Goal: Task Accomplishment & Management: Use online tool/utility

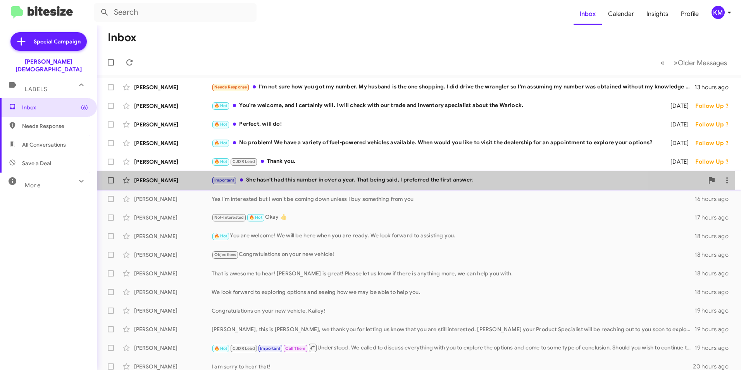
click at [347, 182] on div "Important She hasn't had this number in over a year. That being said, I preferr…" at bounding box center [458, 180] width 492 height 9
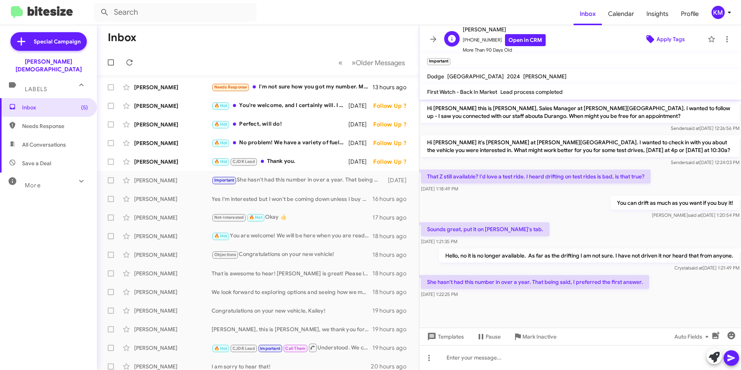
click at [651, 39] on span "Apply Tags" at bounding box center [664, 39] width 66 height 14
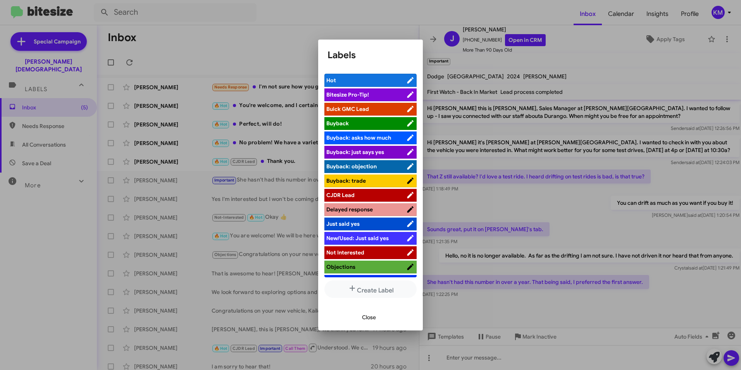
click at [351, 193] on span "CJDR Lead" at bounding box center [340, 194] width 28 height 7
click at [365, 315] on span "Close" at bounding box center [369, 317] width 14 height 14
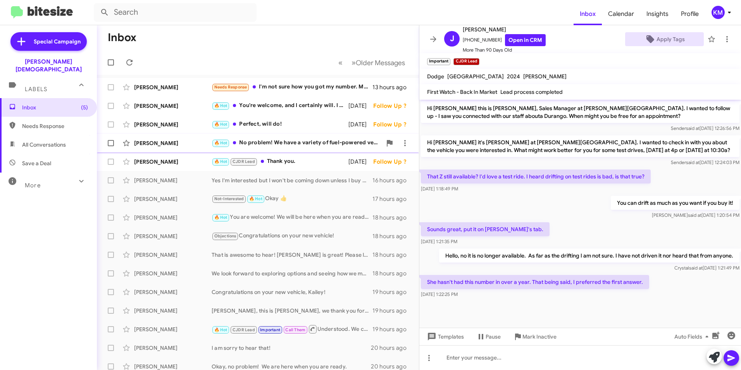
click at [289, 145] on div "🔥 Hot No problem! We have a variety of fuel-powered vehicles available. When wo…" at bounding box center [297, 142] width 170 height 9
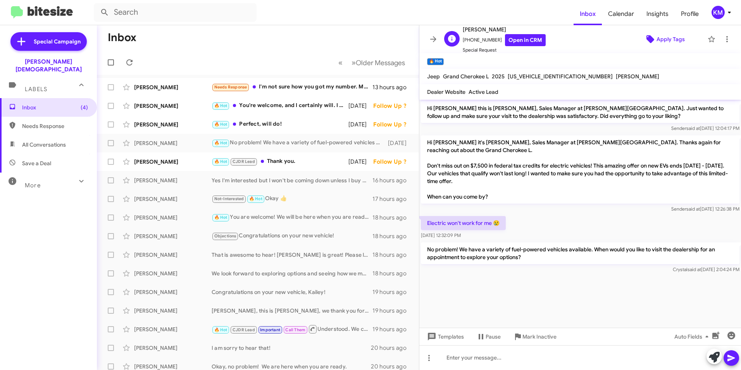
click at [656, 43] on span "Apply Tags" at bounding box center [670, 39] width 28 height 14
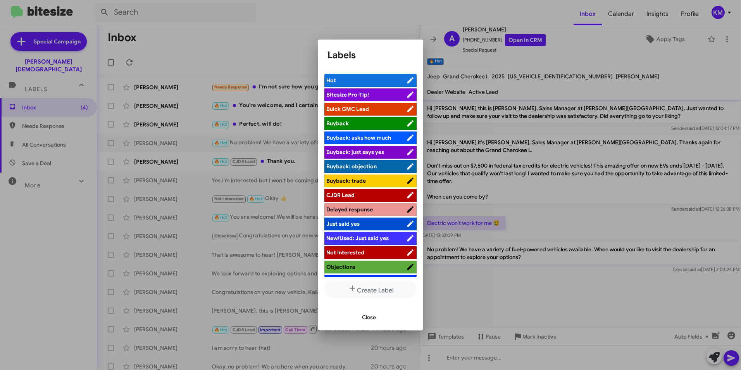
click at [349, 195] on span "CJDR Lead" at bounding box center [340, 194] width 28 height 7
click at [372, 318] on span "Close" at bounding box center [369, 317] width 14 height 14
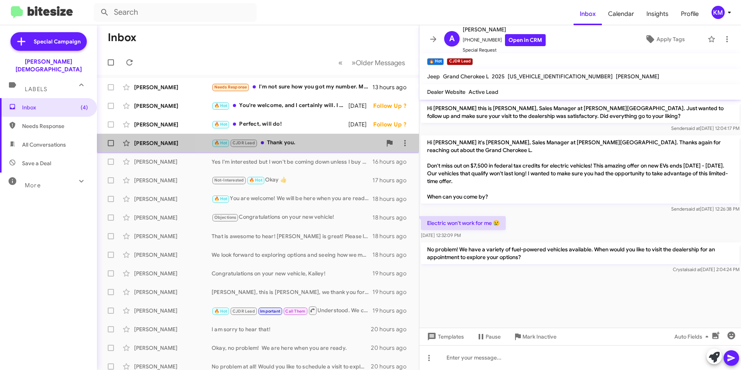
click at [308, 144] on div "🔥 Hot CJDR Lead Thank you." at bounding box center [297, 142] width 170 height 9
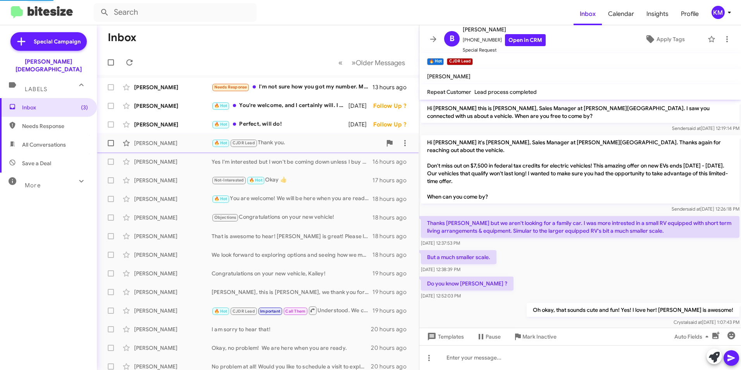
scroll to position [105, 0]
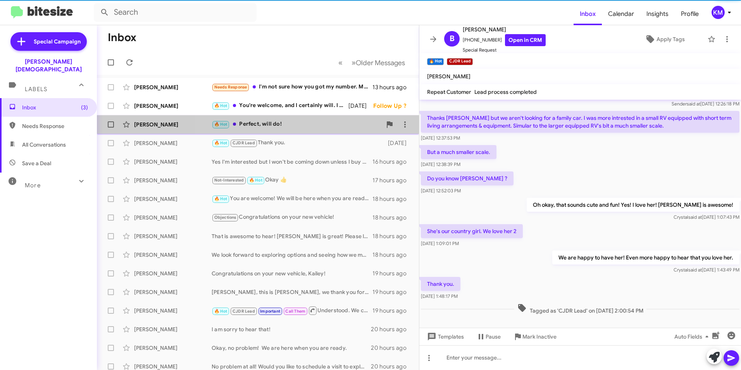
click at [322, 128] on div "🔥 Hot Perfect, will do!" at bounding box center [297, 124] width 170 height 9
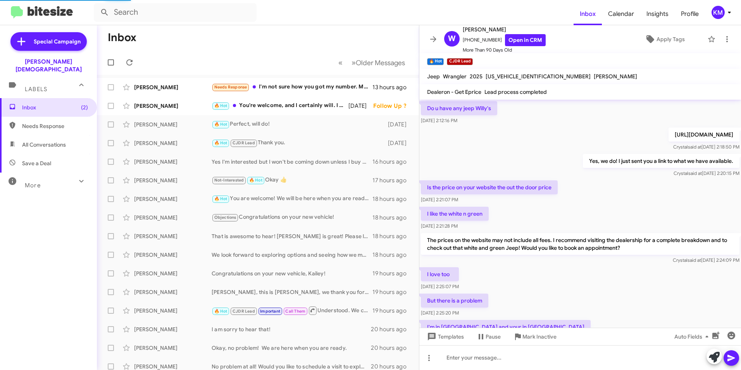
scroll to position [39, 0]
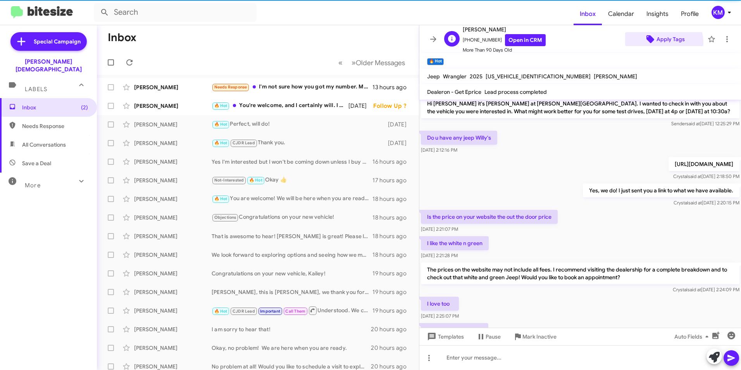
click at [656, 41] on span "Apply Tags" at bounding box center [670, 39] width 28 height 14
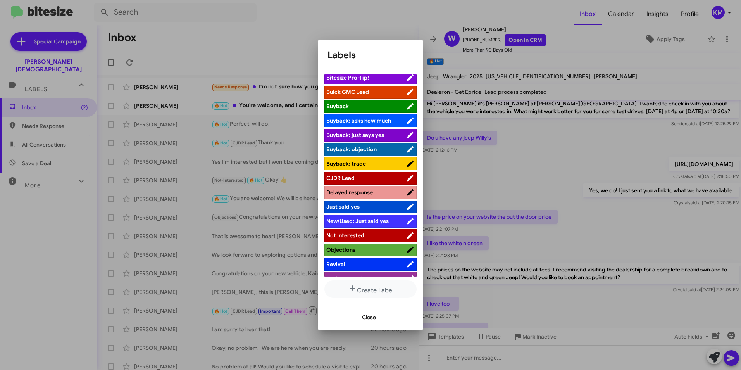
scroll to position [26, 0]
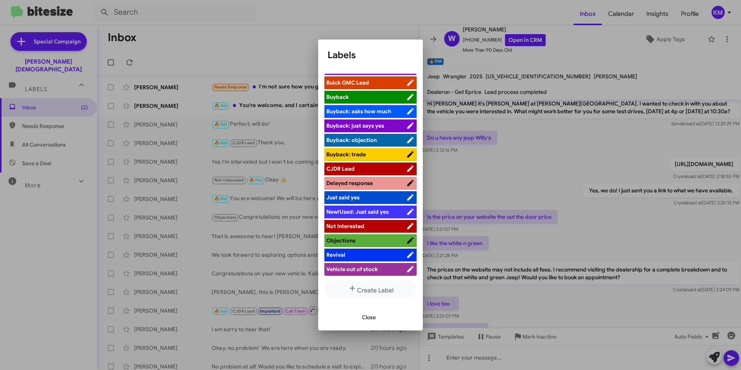
click at [355, 168] on span "CJDR Lead" at bounding box center [366, 169] width 80 height 8
click at [372, 318] on span "Close" at bounding box center [369, 317] width 14 height 14
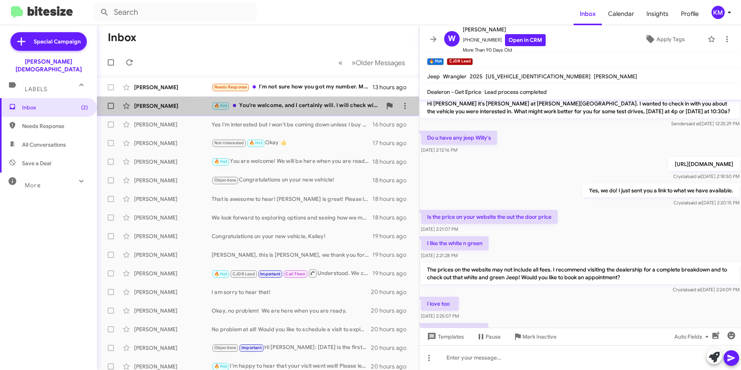
click at [309, 102] on div "🔥 Hot You're welcome, and I certainly will. I will check with our trade and inv…" at bounding box center [297, 105] width 170 height 9
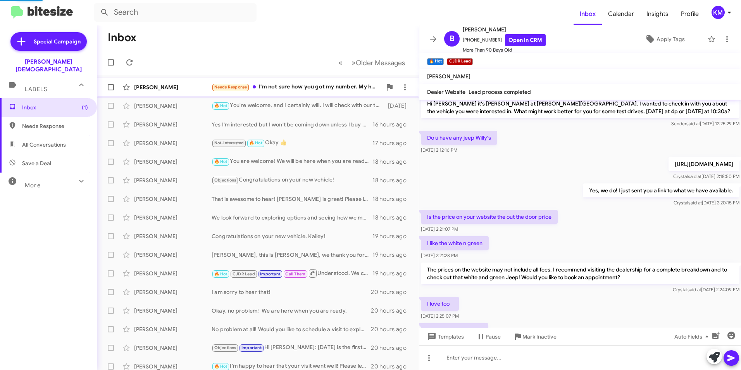
scroll to position [45, 0]
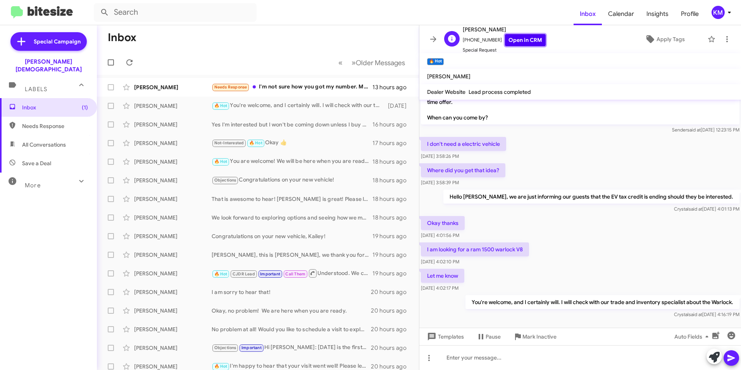
click at [522, 38] on link "Open in CRM" at bounding box center [525, 40] width 41 height 12
click at [667, 43] on span "Apply Tags" at bounding box center [670, 39] width 28 height 14
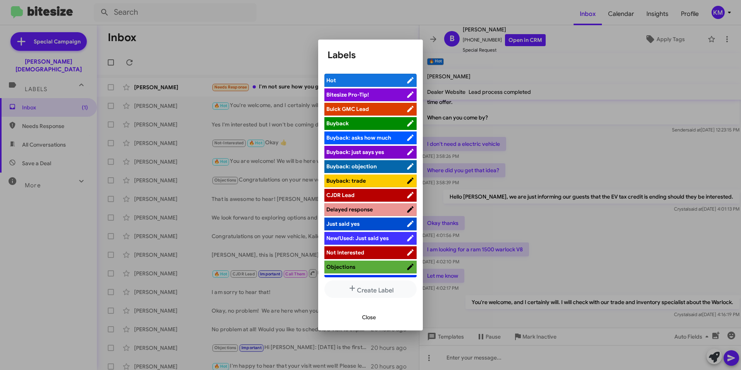
click at [352, 195] on span "CJDR Lead" at bounding box center [340, 194] width 28 height 7
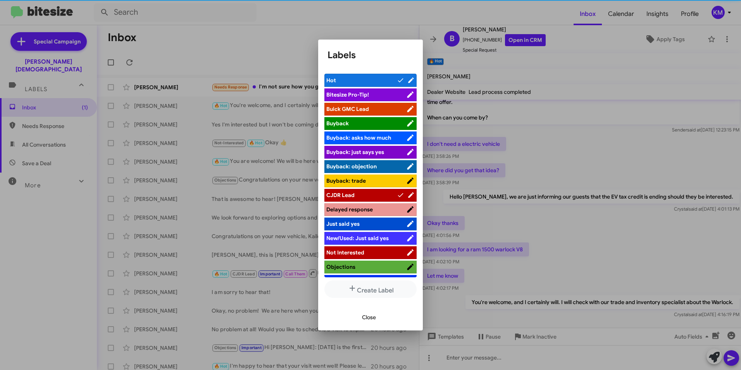
click at [365, 315] on span "Close" at bounding box center [369, 317] width 14 height 14
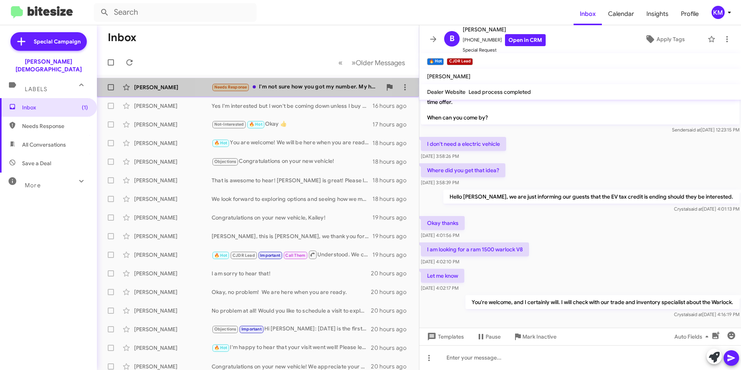
click at [287, 87] on div "Needs Response I'm not sure how you got my number. My husband is the one shoppi…" at bounding box center [297, 87] width 170 height 9
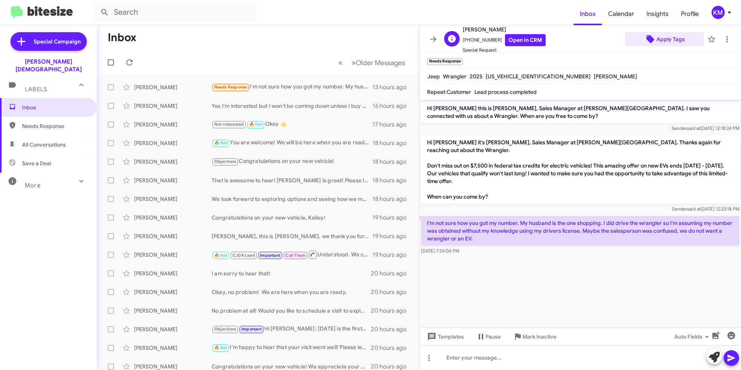
click at [662, 38] on span "Apply Tags" at bounding box center [670, 39] width 28 height 14
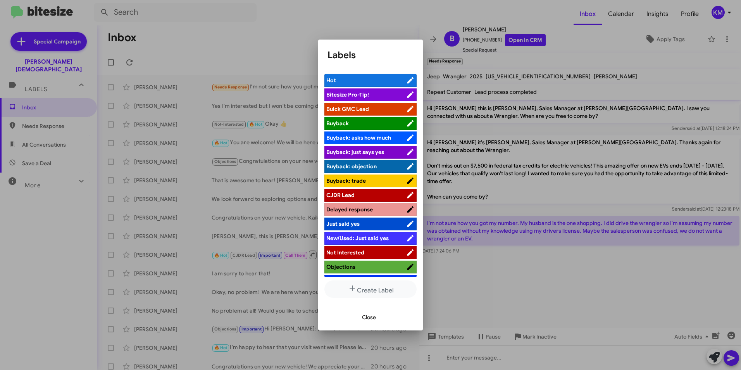
click at [349, 195] on span "CJDR Lead" at bounding box center [340, 194] width 28 height 7
click at [37, 252] on div at bounding box center [370, 185] width 741 height 370
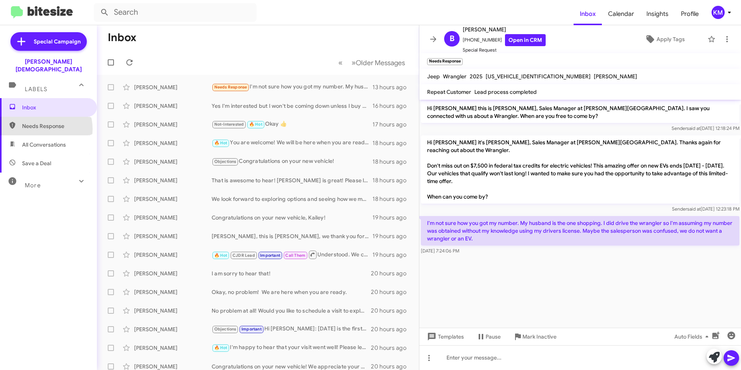
click at [44, 122] on span "Needs Response" at bounding box center [55, 126] width 66 height 8
type input "in:needs-response"
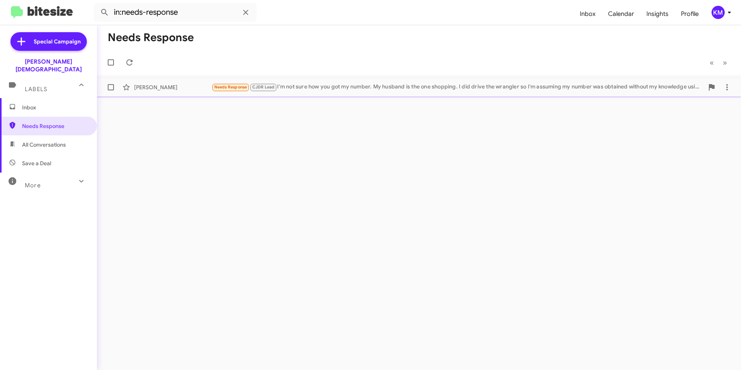
click at [340, 88] on div "Needs Response CJDR Lead I'm not sure how you got my number. My husband is the …" at bounding box center [458, 87] width 492 height 9
